Goal: Book appointment/travel/reservation

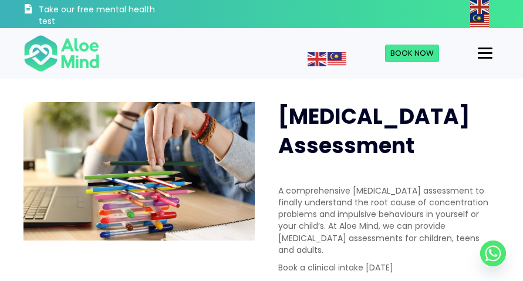
click at [489, 59] on button "Menu" at bounding box center [485, 53] width 24 height 20
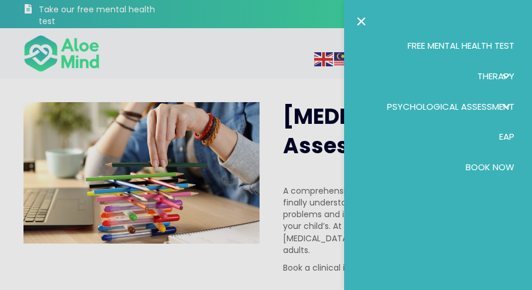
click at [486, 159] on link "Book Now" at bounding box center [438, 167] width 164 height 31
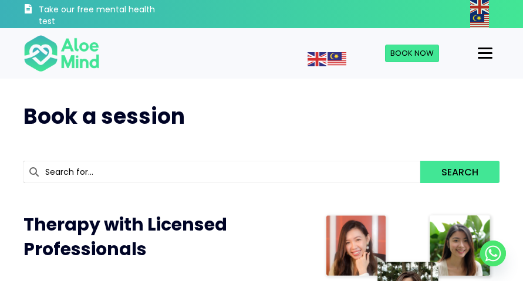
drag, startPoint x: 355, startPoint y: 164, endPoint x: 318, endPoint y: -65, distance: 232.6
click at [482, 54] on div "Menu" at bounding box center [485, 53] width 15 height 2
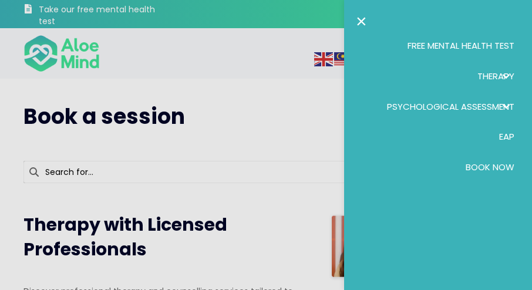
click at [461, 99] on link "Psychological assessment" at bounding box center [438, 107] width 164 height 31
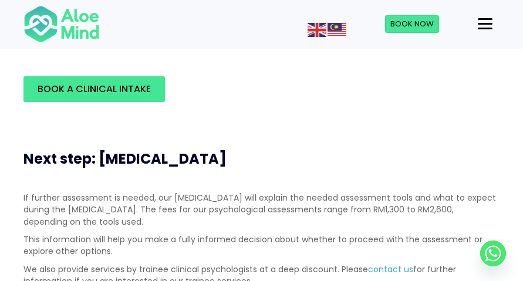
scroll to position [411, 0]
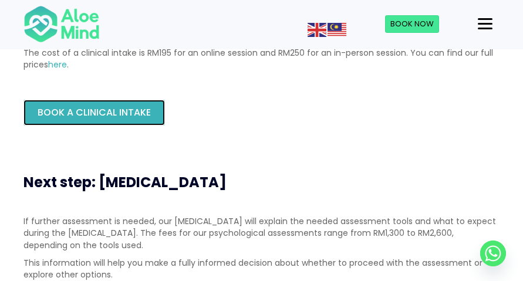
click at [53, 113] on span "Book a Clinical Intake" at bounding box center [94, 113] width 113 height 14
